Goal: Information Seeking & Learning: Learn about a topic

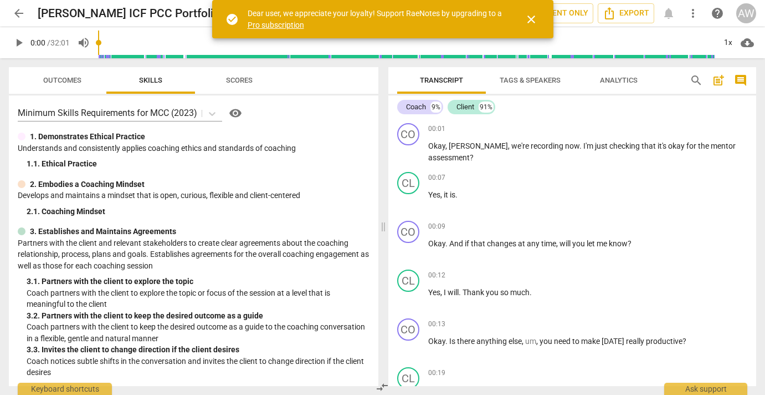
click at [145, 19] on h2 "[PERSON_NAME] ICF PCC Portfolio Submission 2" at bounding box center [166, 14] width 256 height 14
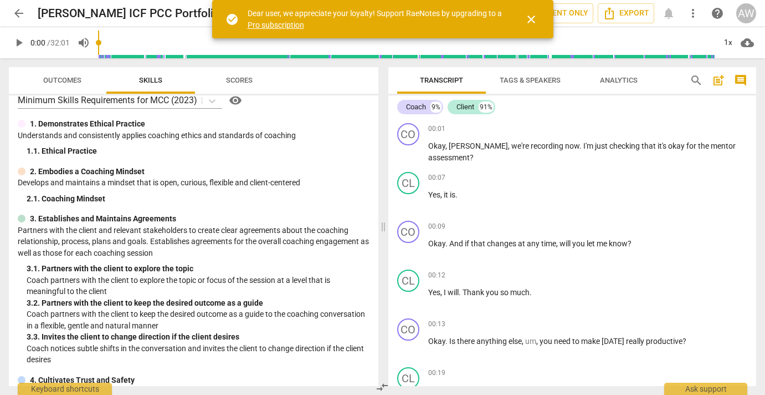
scroll to position [1, 0]
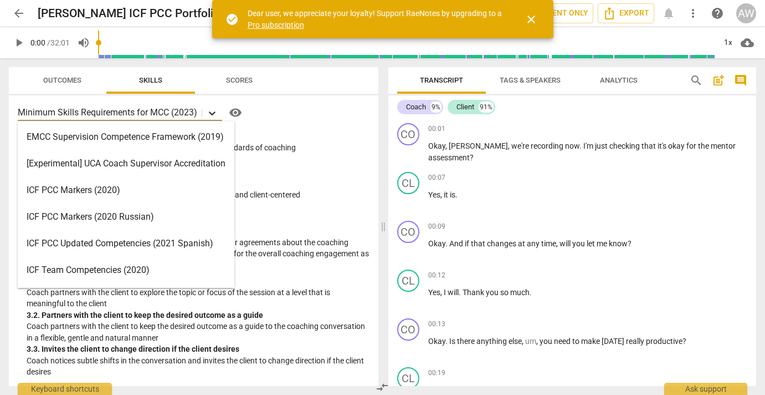
click at [211, 115] on icon at bounding box center [212, 113] width 11 height 11
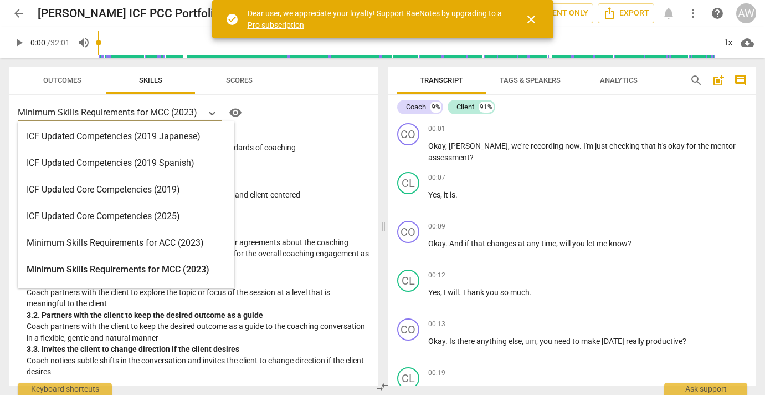
scroll to position [175, 0]
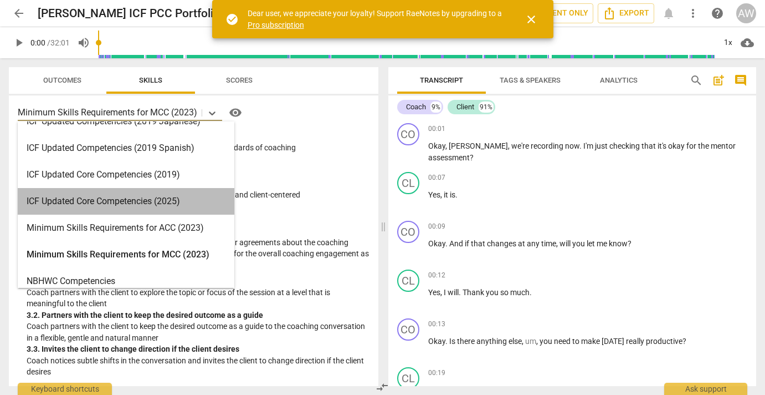
click at [157, 202] on div "ICF Updated Core Competencies (2025)" at bounding box center [126, 201] width 217 height 27
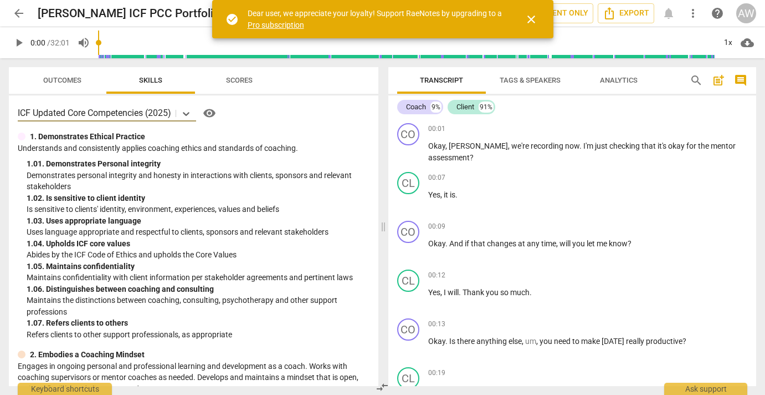
scroll to position [0, 0]
click at [183, 112] on div at bounding box center [186, 113] width 20 height 16
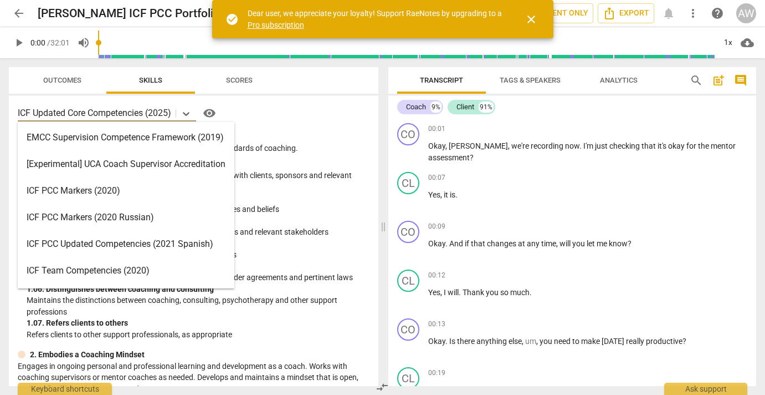
click at [132, 189] on div "ICF PCC Markers (2020)" at bounding box center [126, 190] width 217 height 27
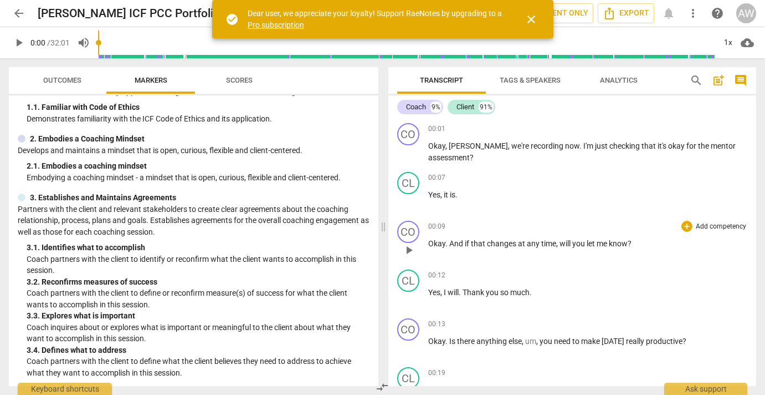
scroll to position [12, 0]
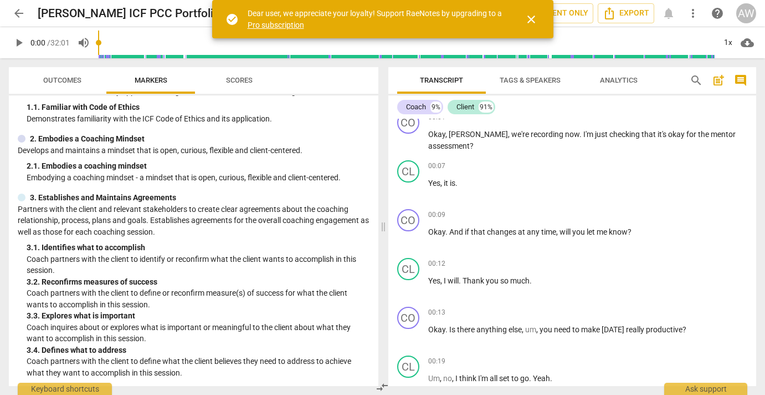
click at [535, 17] on span "close" at bounding box center [531, 19] width 13 height 13
